Goal: Navigation & Orientation: Find specific page/section

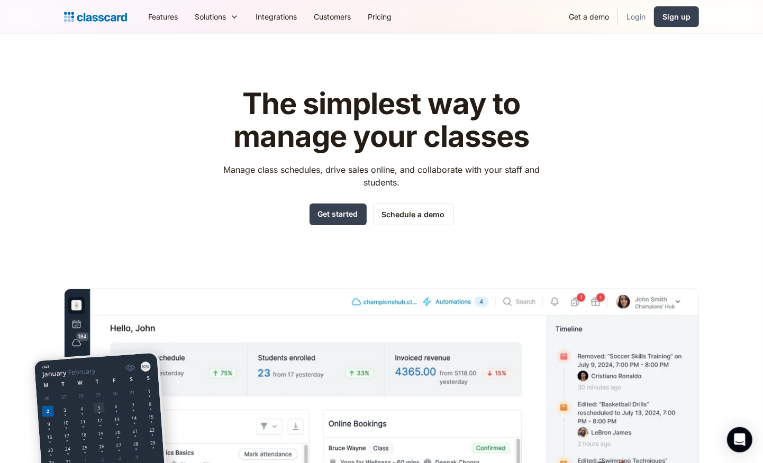
click at [636, 15] on link "Login" at bounding box center [636, 17] width 36 height 24
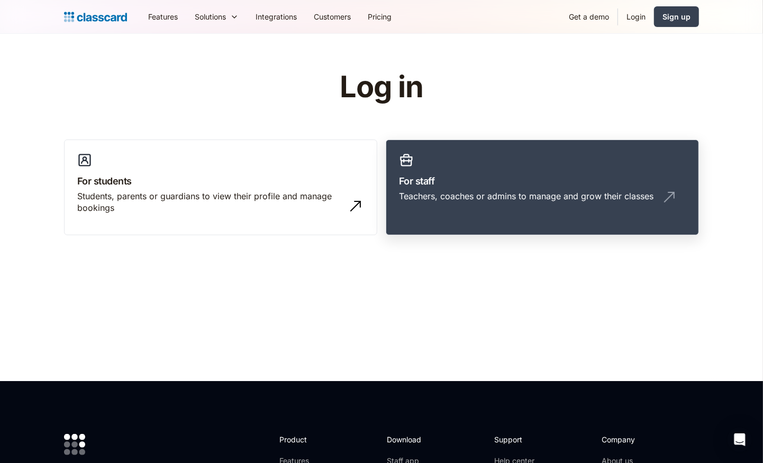
click at [544, 191] on div "Teachers, coaches or admins to manage and grow their classes" at bounding box center [526, 196] width 254 height 12
